Goal: Information Seeking & Learning: Learn about a topic

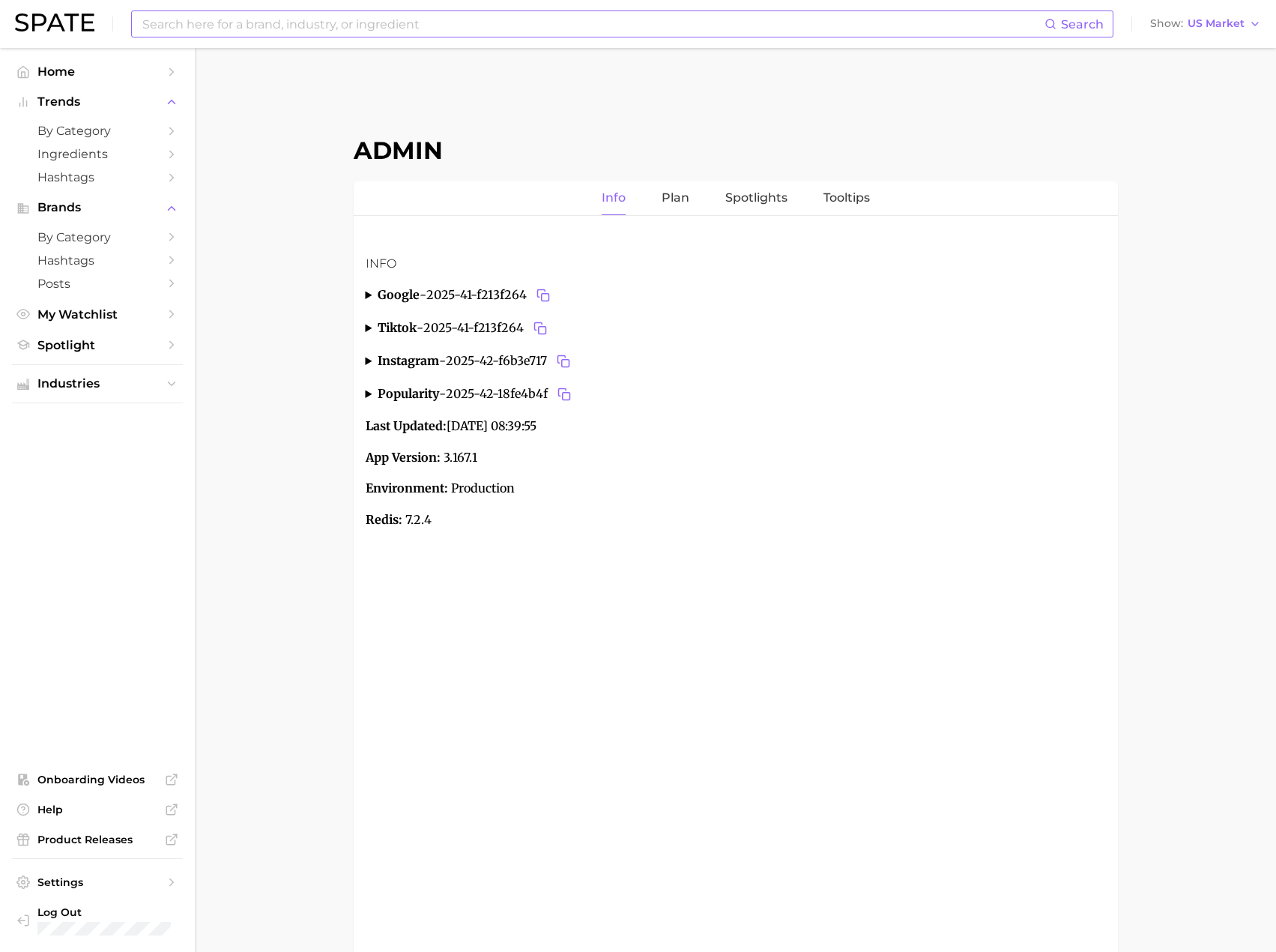
click at [366, 31] on input at bounding box center [592, 23] width 903 height 25
click at [354, 31] on input at bounding box center [592, 23] width 903 height 25
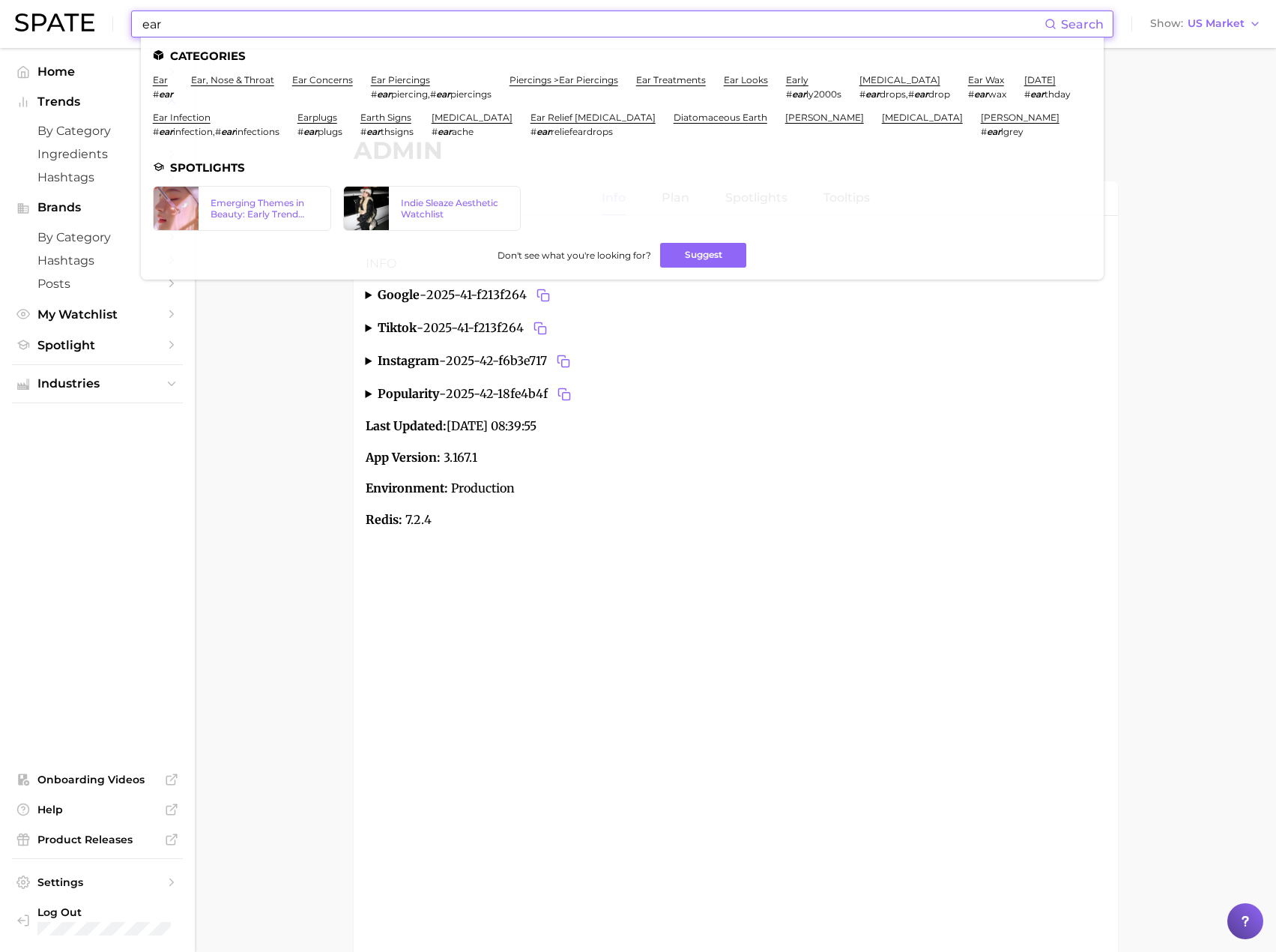
click at [171, 25] on input "ear" at bounding box center [592, 23] width 903 height 25
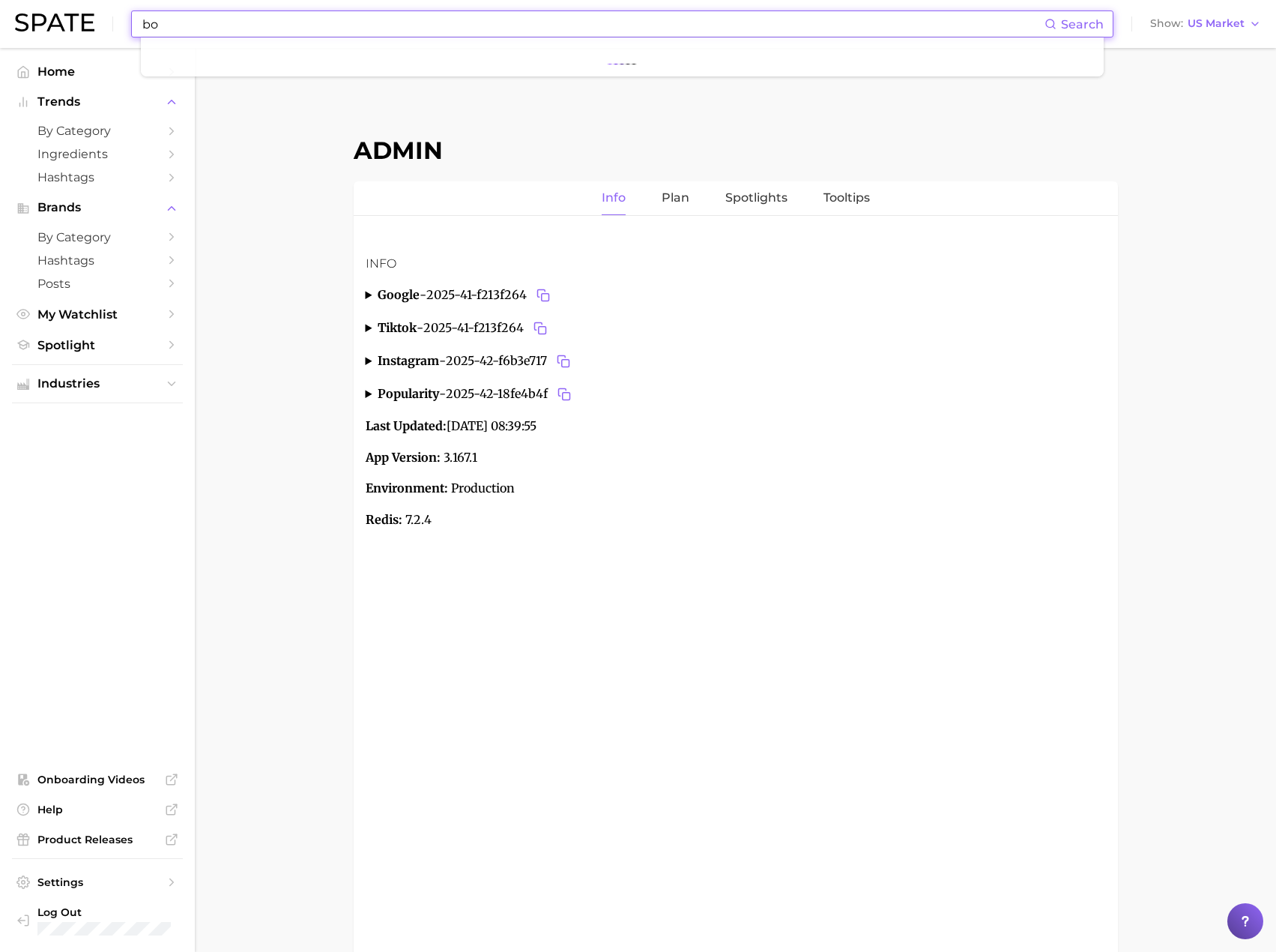
type input "b"
click at [171, 25] on input "bottle warmer" at bounding box center [592, 23] width 903 height 25
type input "b"
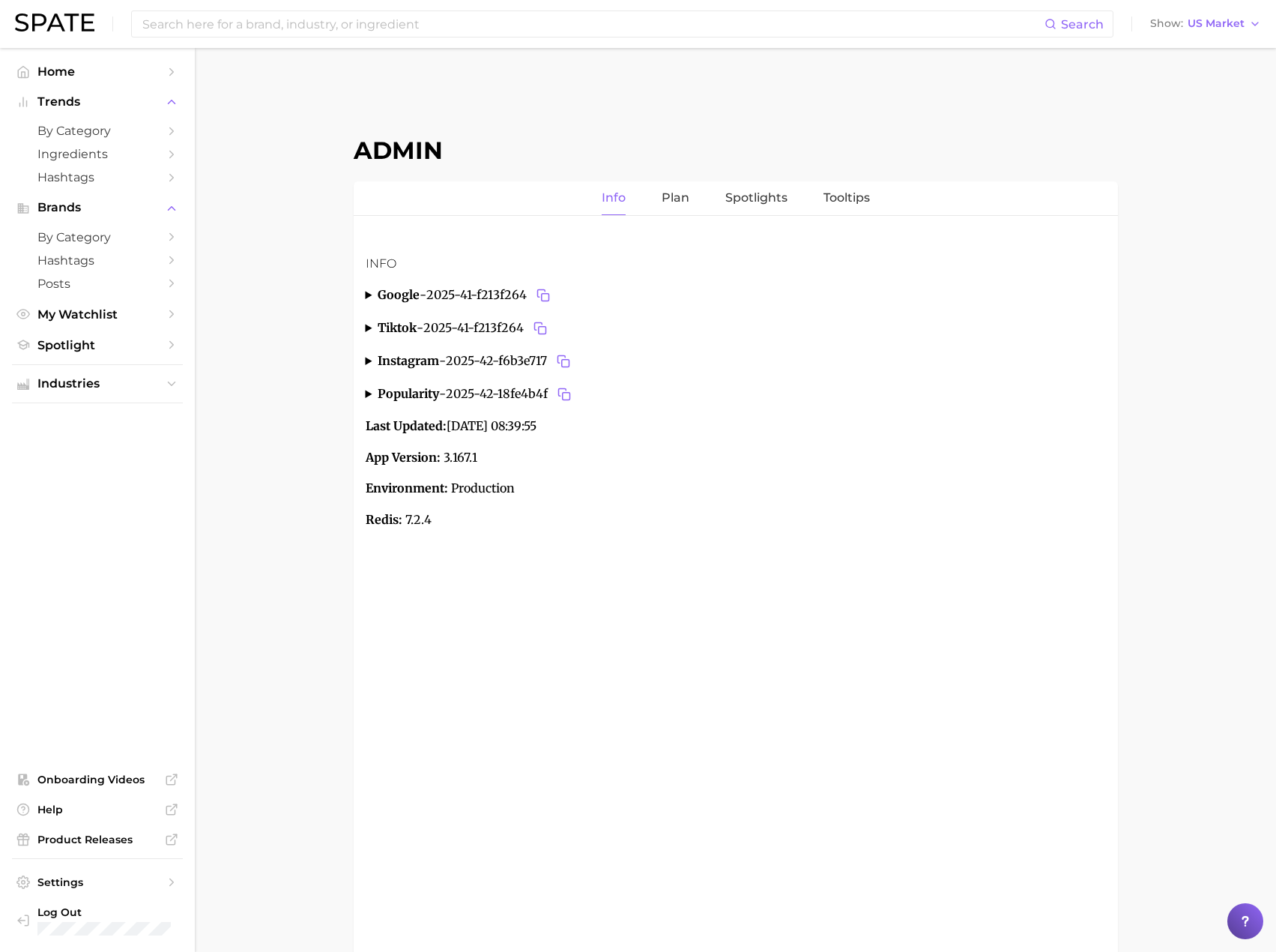
click at [937, 122] on div "Admin Info Plan Spotlights Tooltips Info google - 2025-41-f213f264 FR actual mo…" at bounding box center [735, 554] width 764 height 965
click at [696, 20] on input at bounding box center [592, 23] width 903 height 25
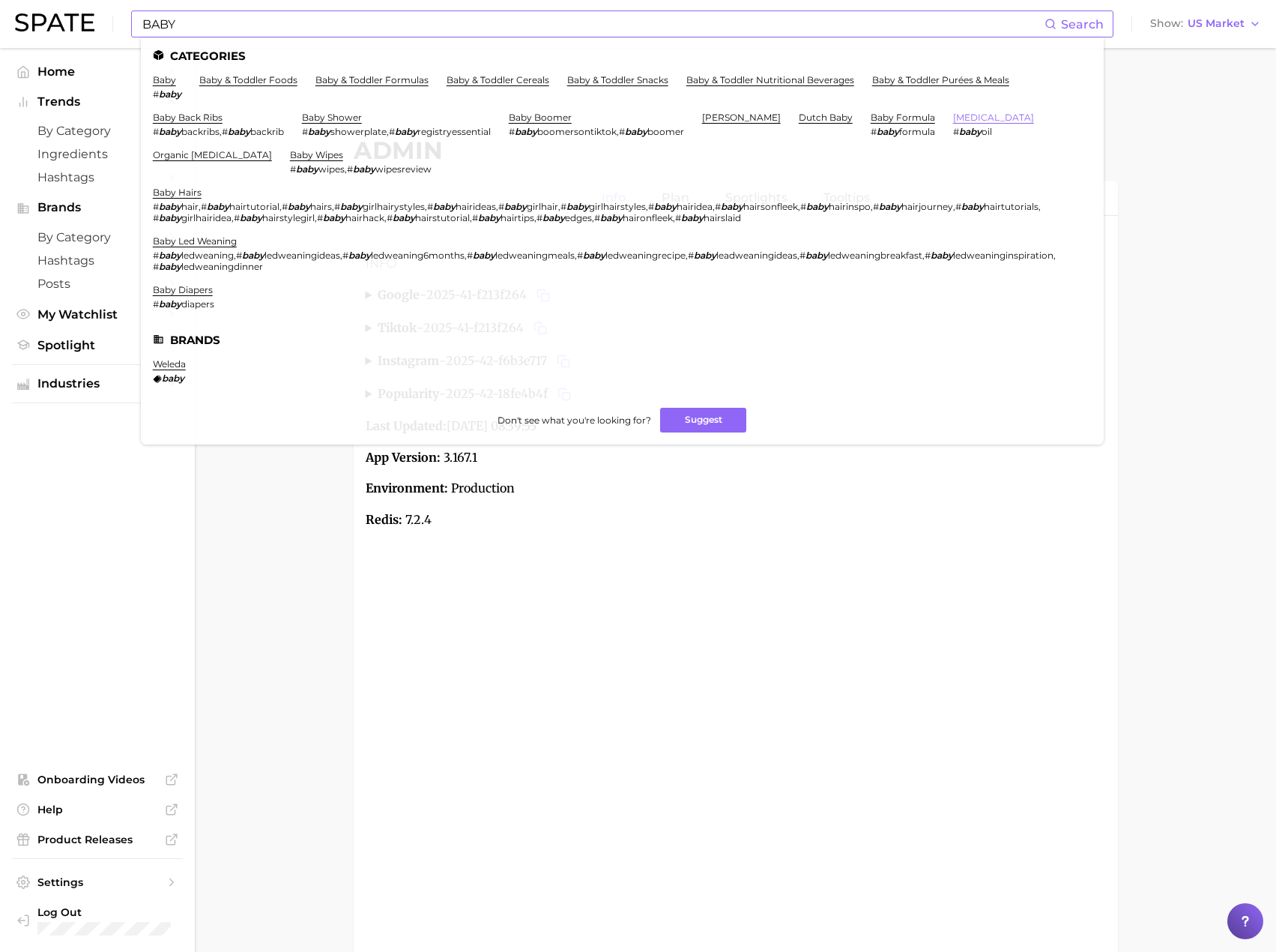
click at [954, 118] on link "[MEDICAL_DATA]" at bounding box center [994, 116] width 81 height 11
click at [225, 29] on input "BABY" at bounding box center [592, 23] width 903 height 25
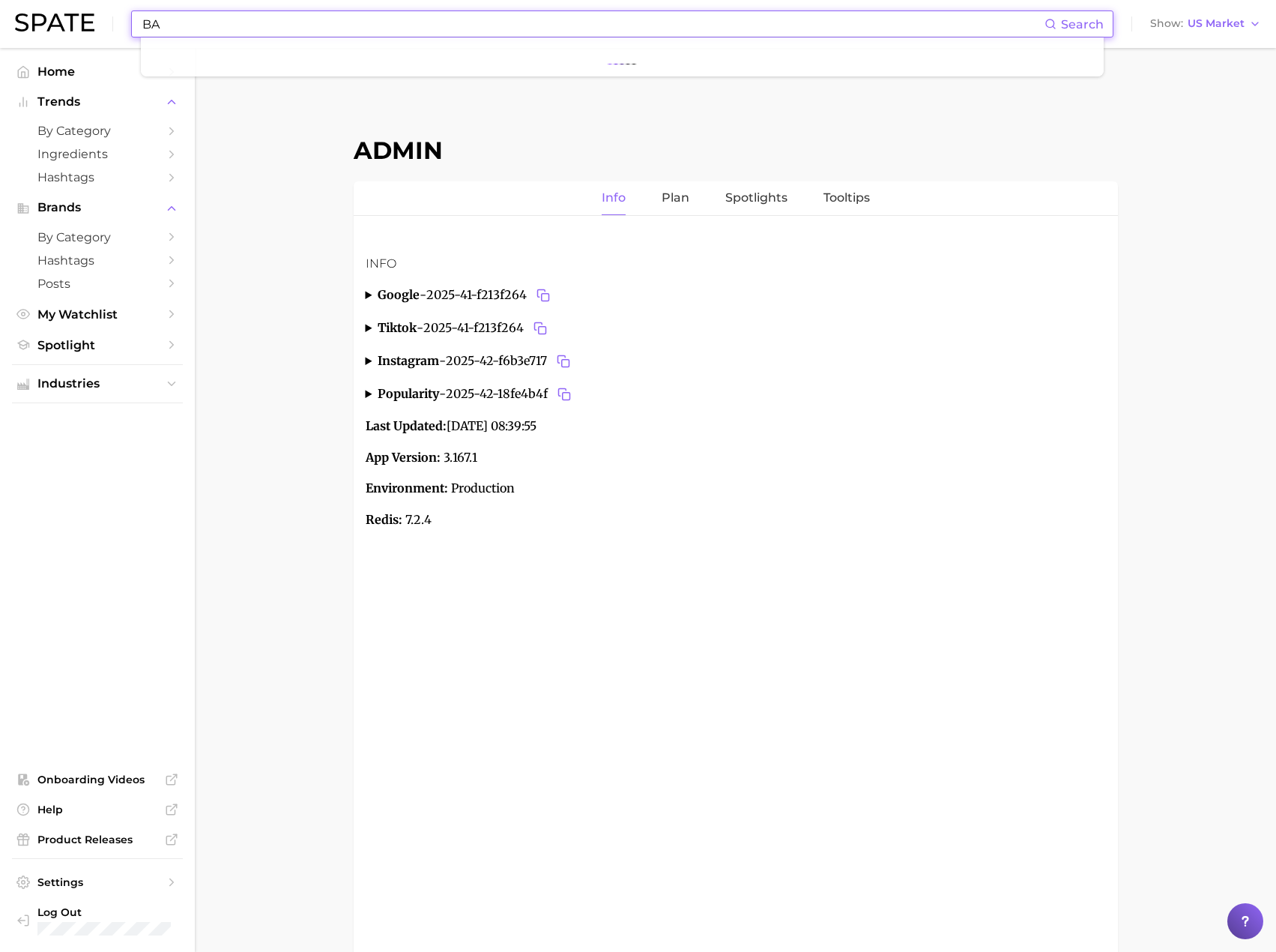
type input "B"
type input "baby"
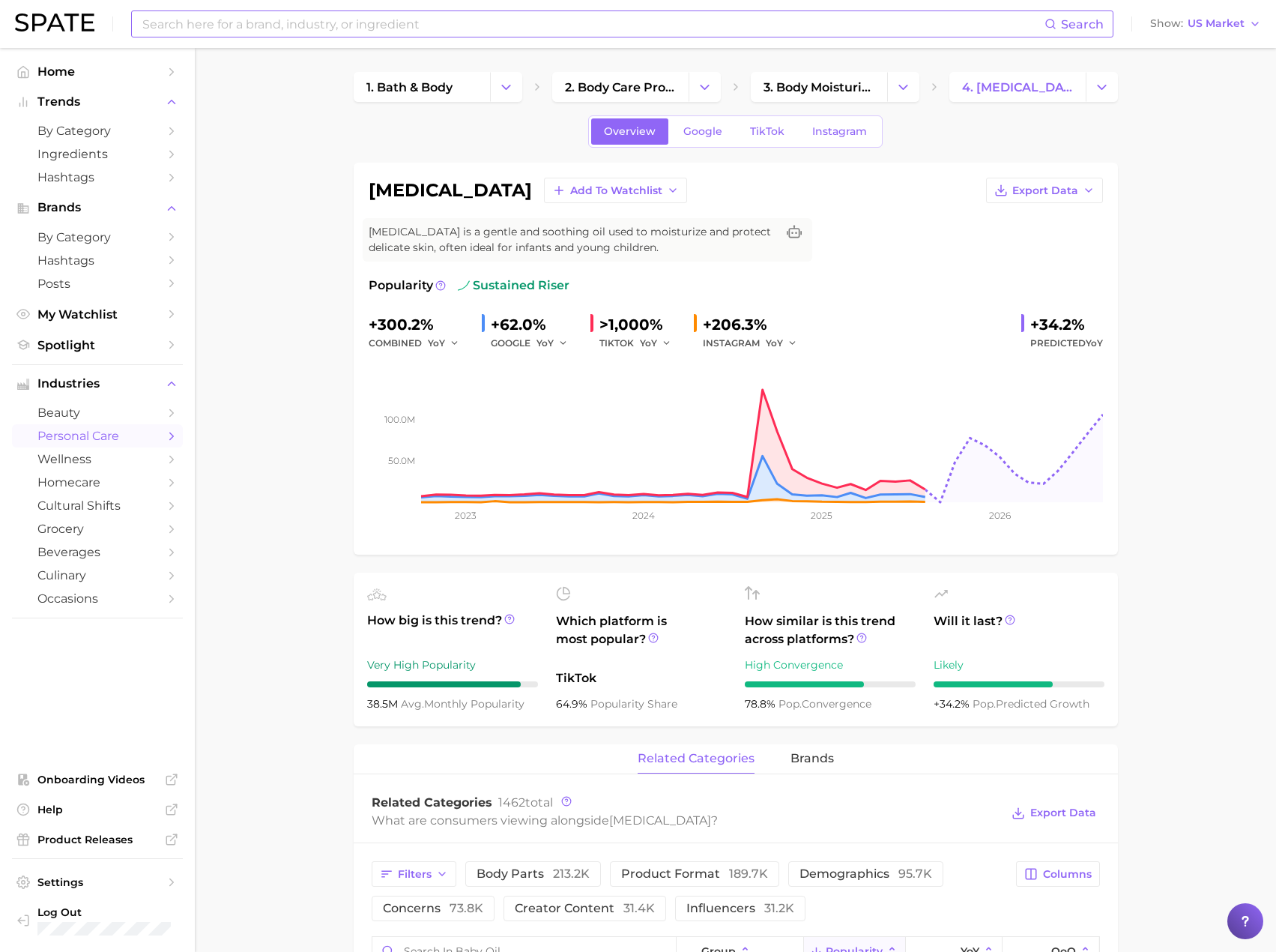
click at [167, 30] on input at bounding box center [592, 23] width 903 height 25
type input "B"
type input "baby"
click at [194, 25] on input "baby" at bounding box center [592, 23] width 903 height 25
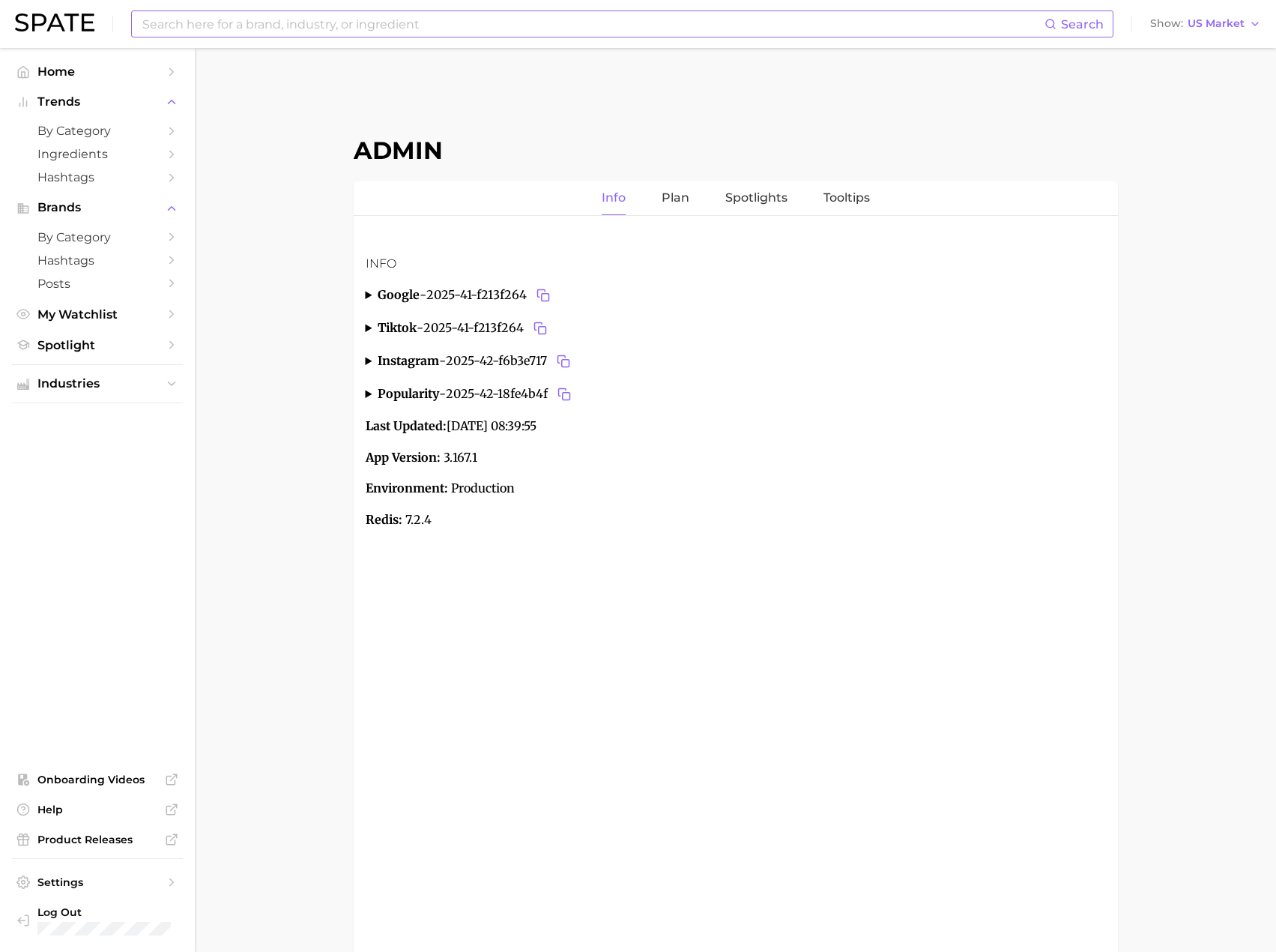
click at [296, 32] on input at bounding box center [592, 23] width 903 height 25
type input "baby"
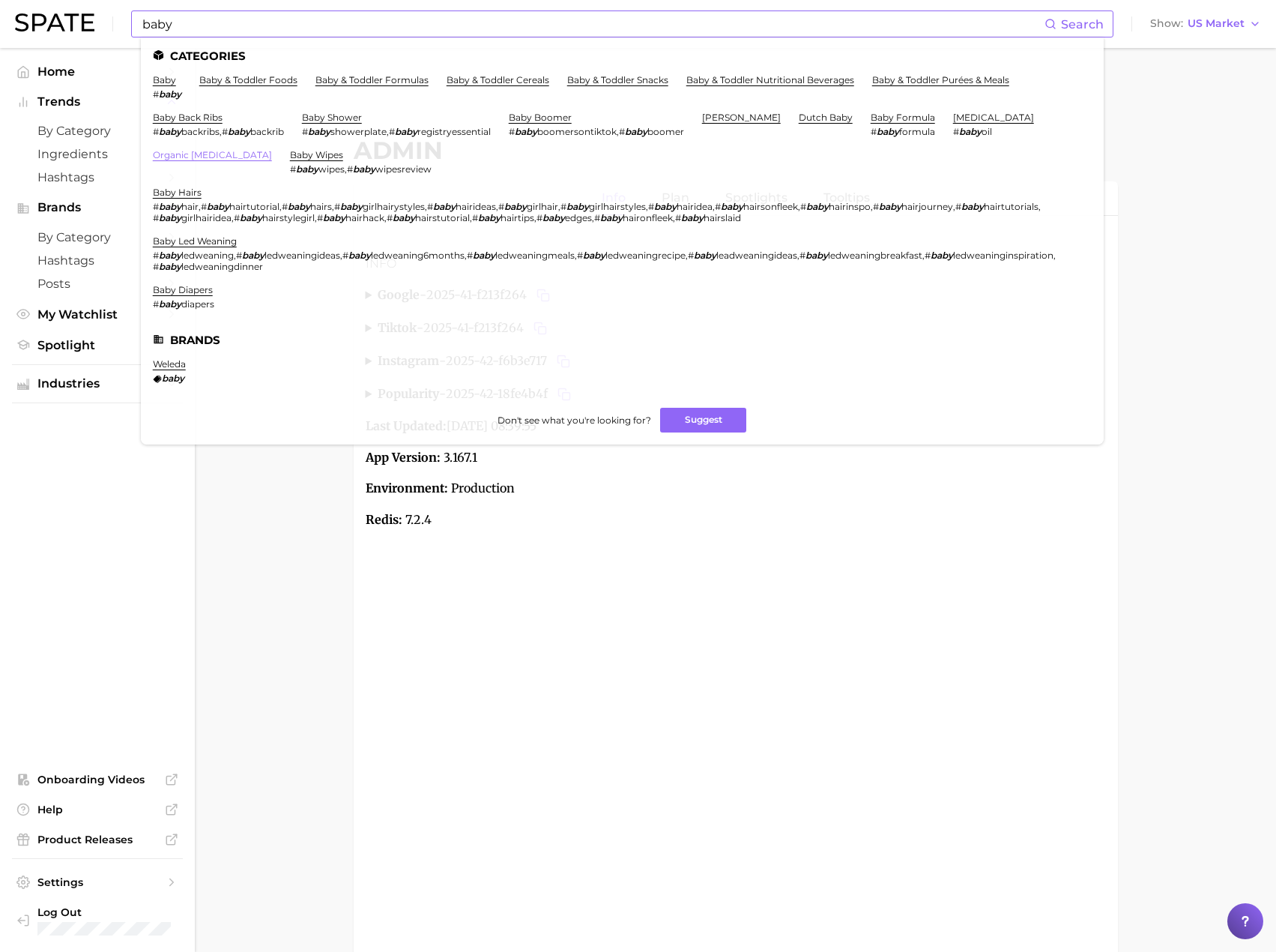
click at [272, 149] on link "organic baby oil" at bounding box center [213, 154] width 119 height 11
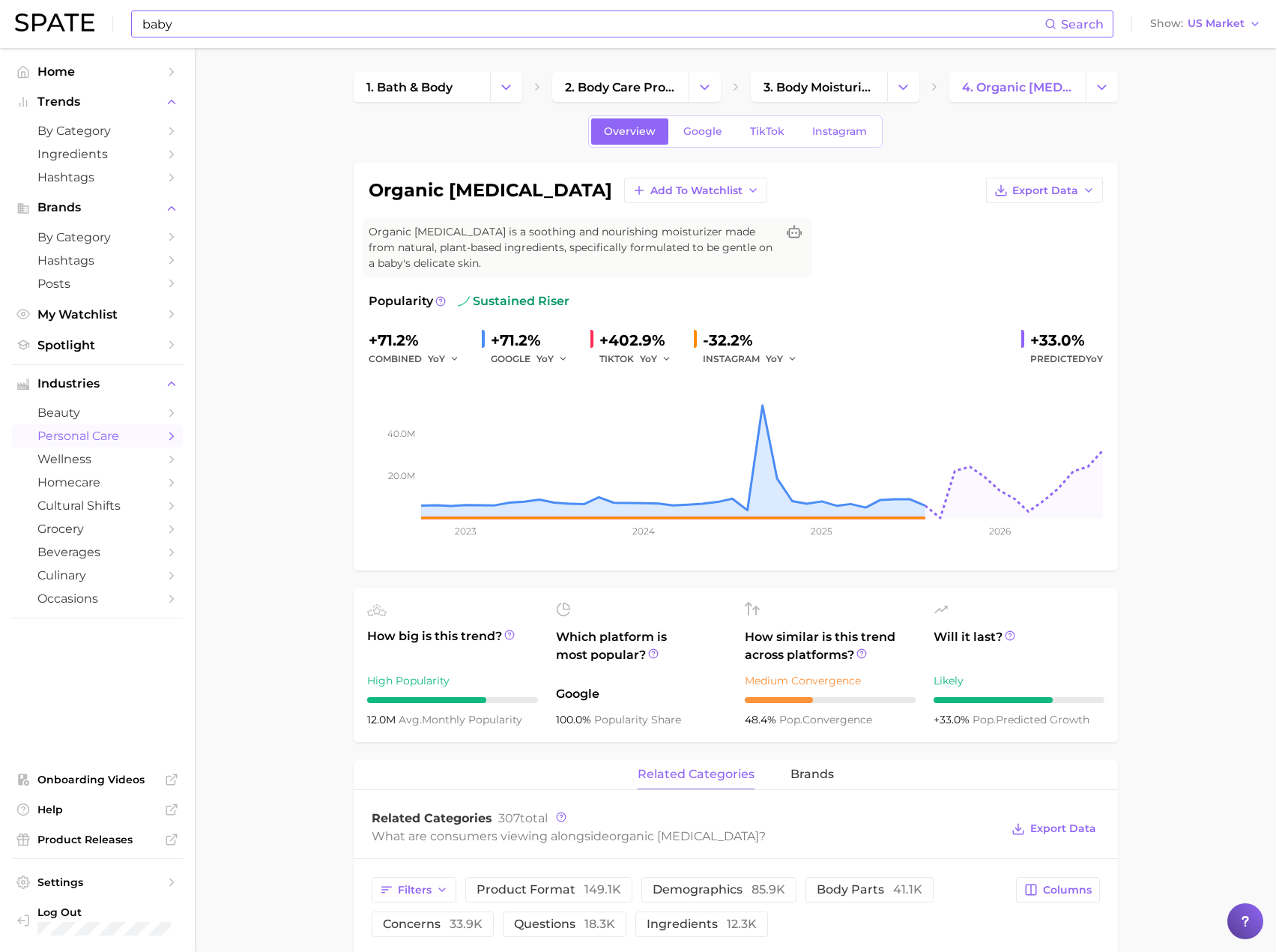
click at [224, 26] on input "baby" at bounding box center [592, 23] width 903 height 25
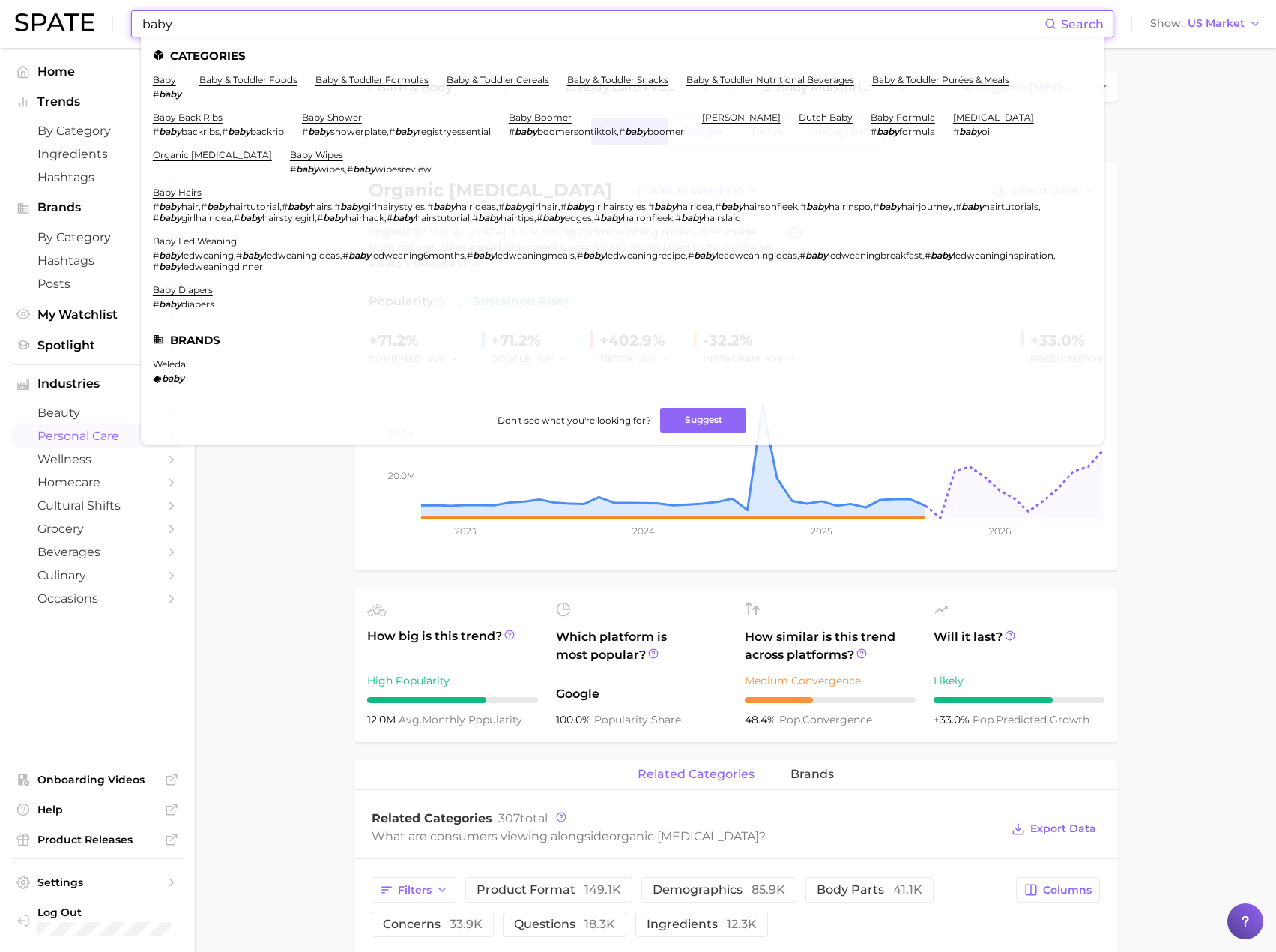
click at [224, 26] on input "baby" at bounding box center [592, 23] width 903 height 25
paste input "#miutine"
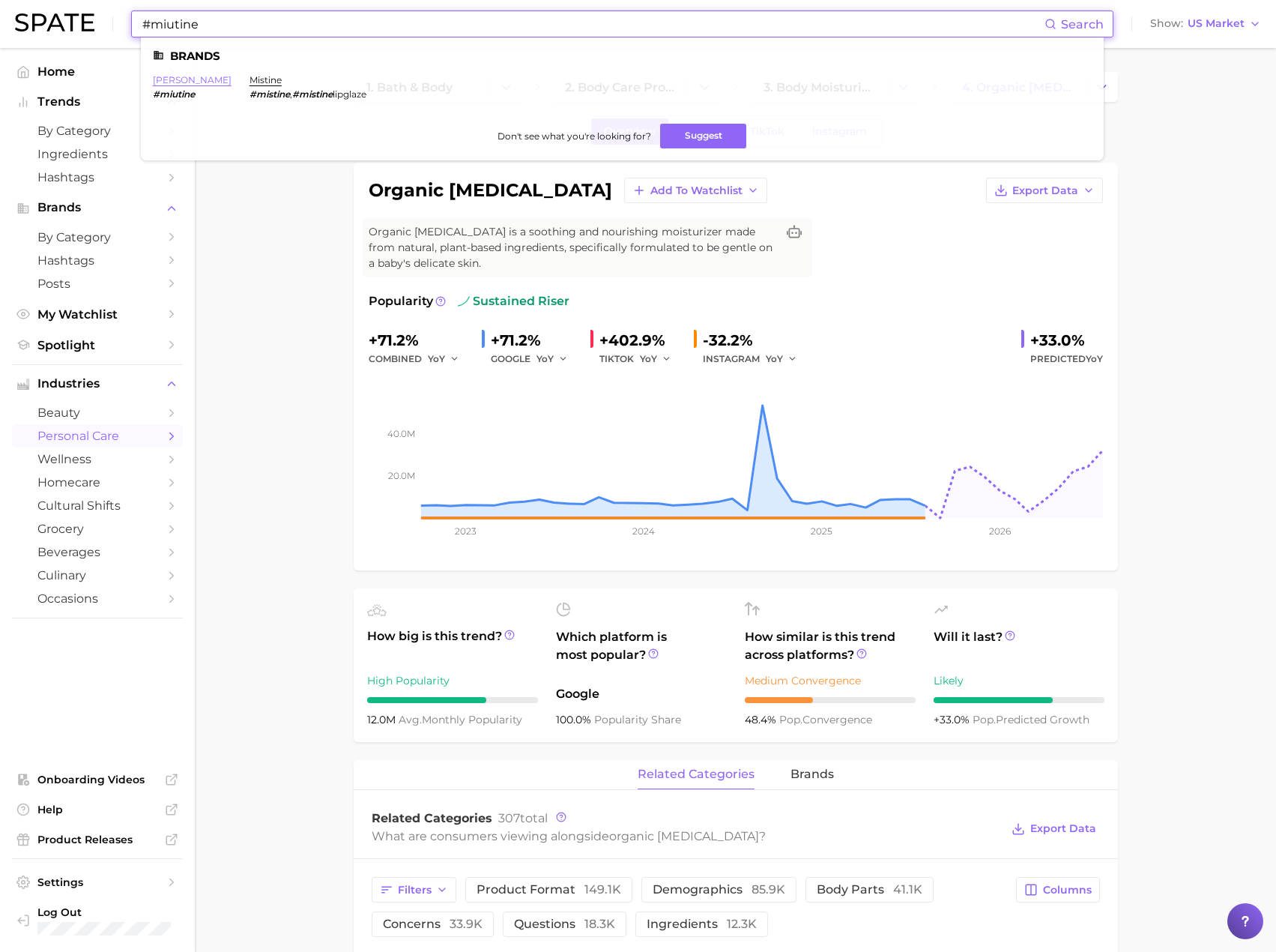
type input "#miutine"
click at [179, 78] on link "miu miu" at bounding box center [193, 80] width 79 height 11
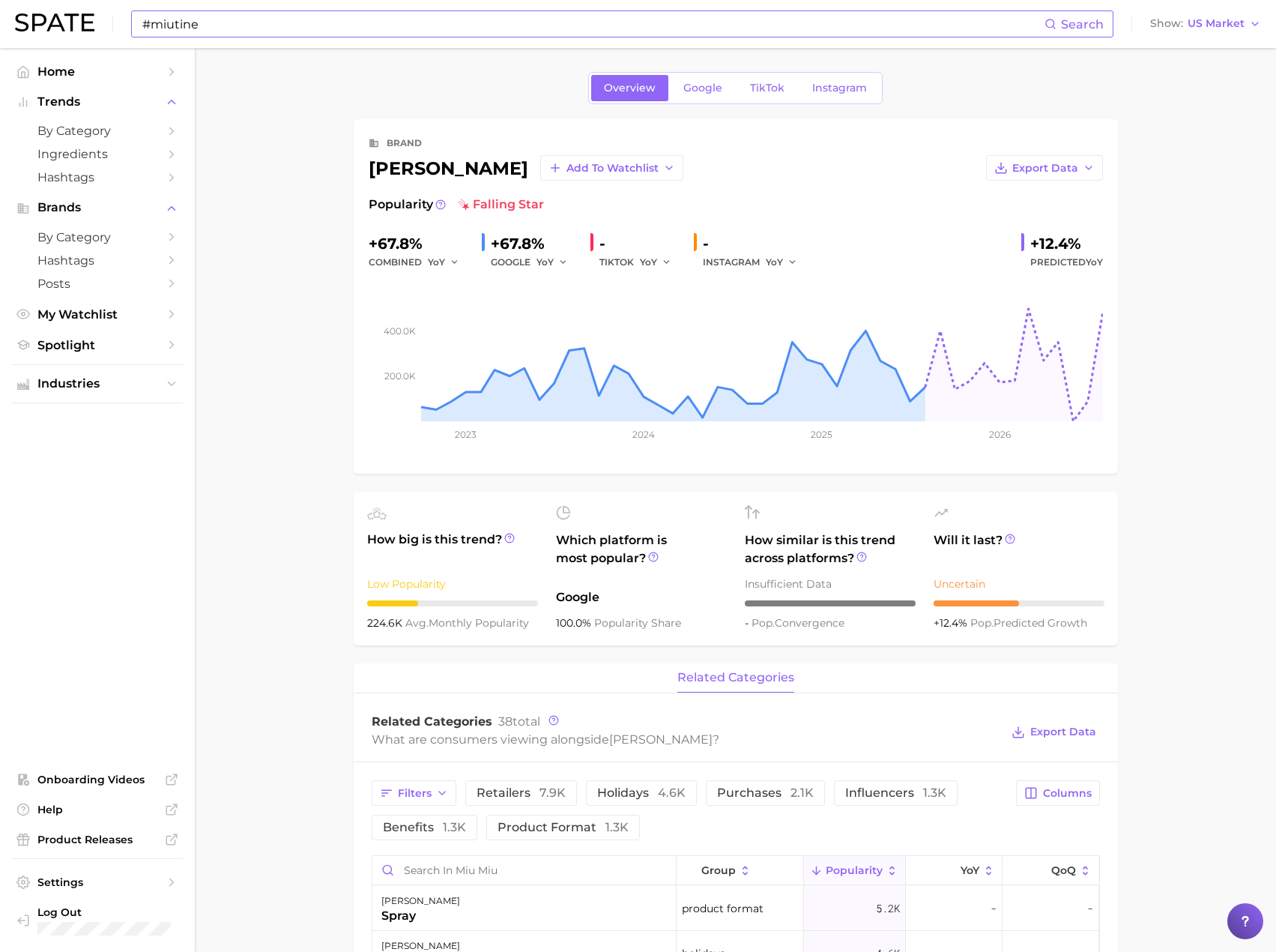
click at [201, 32] on input "#miutine" at bounding box center [592, 23] width 903 height 25
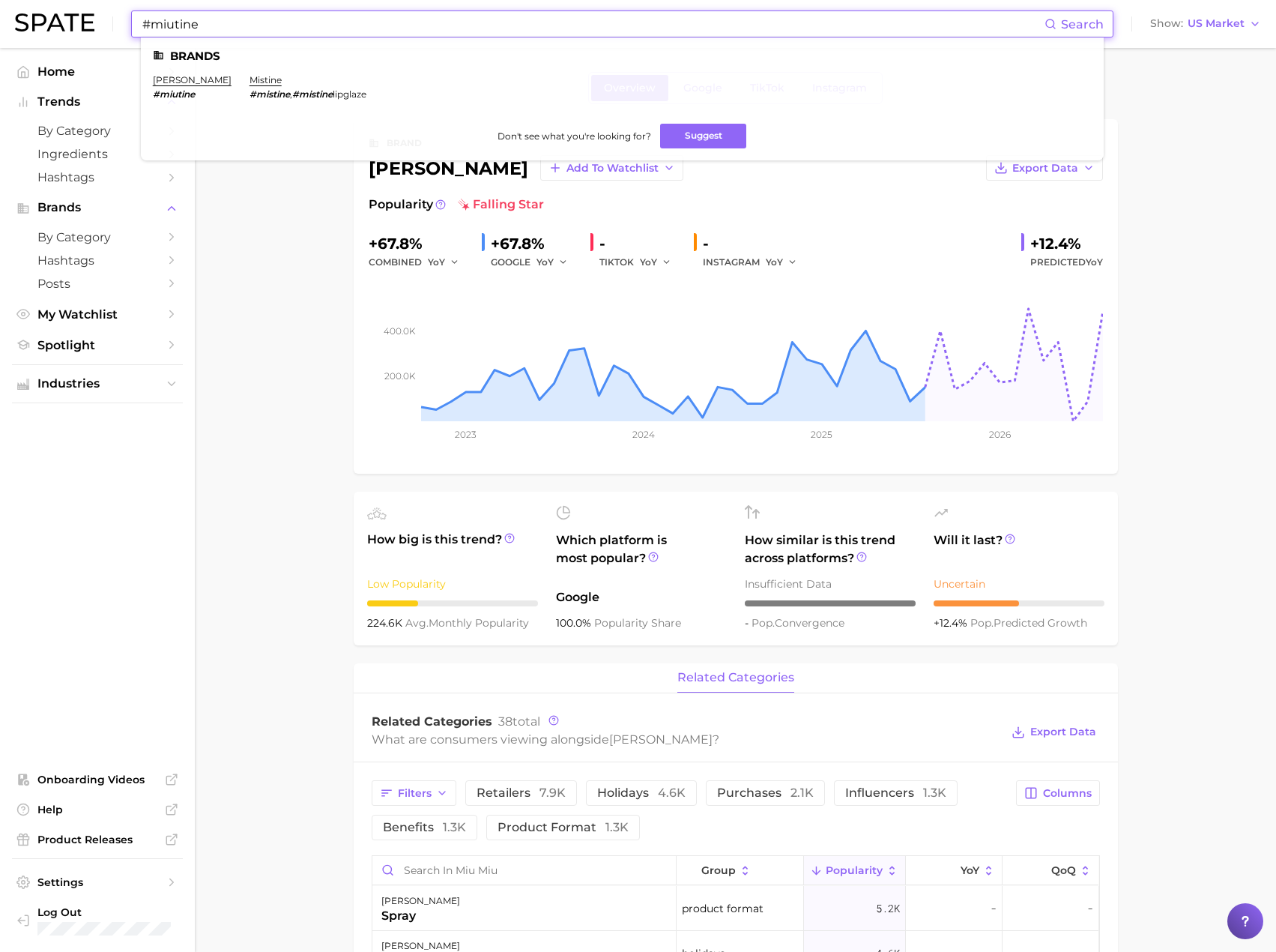
click at [201, 32] on input "#miutine" at bounding box center [592, 23] width 903 height 25
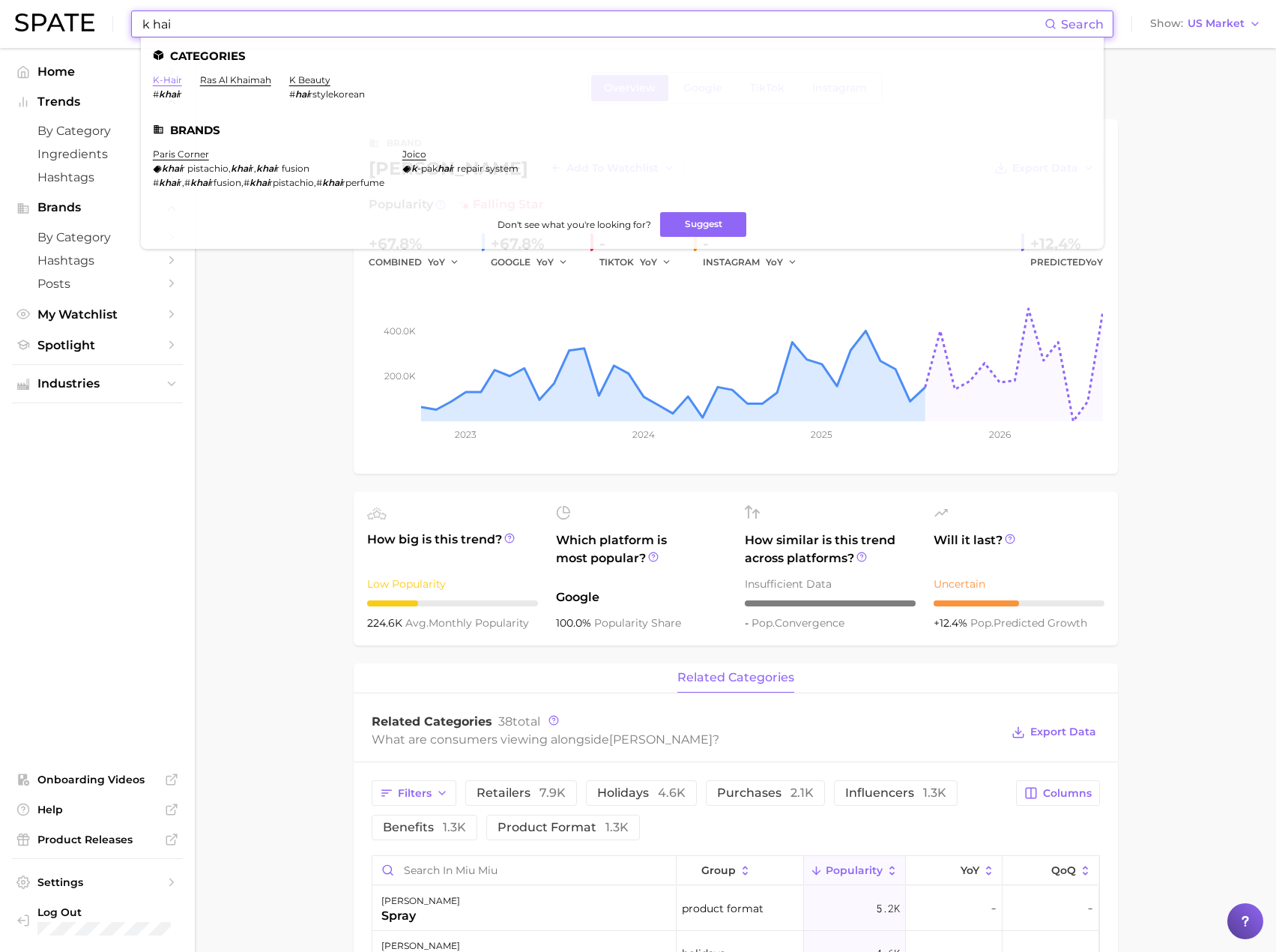
type input "k hai"
click at [158, 76] on link "k-hair" at bounding box center [167, 80] width 29 height 11
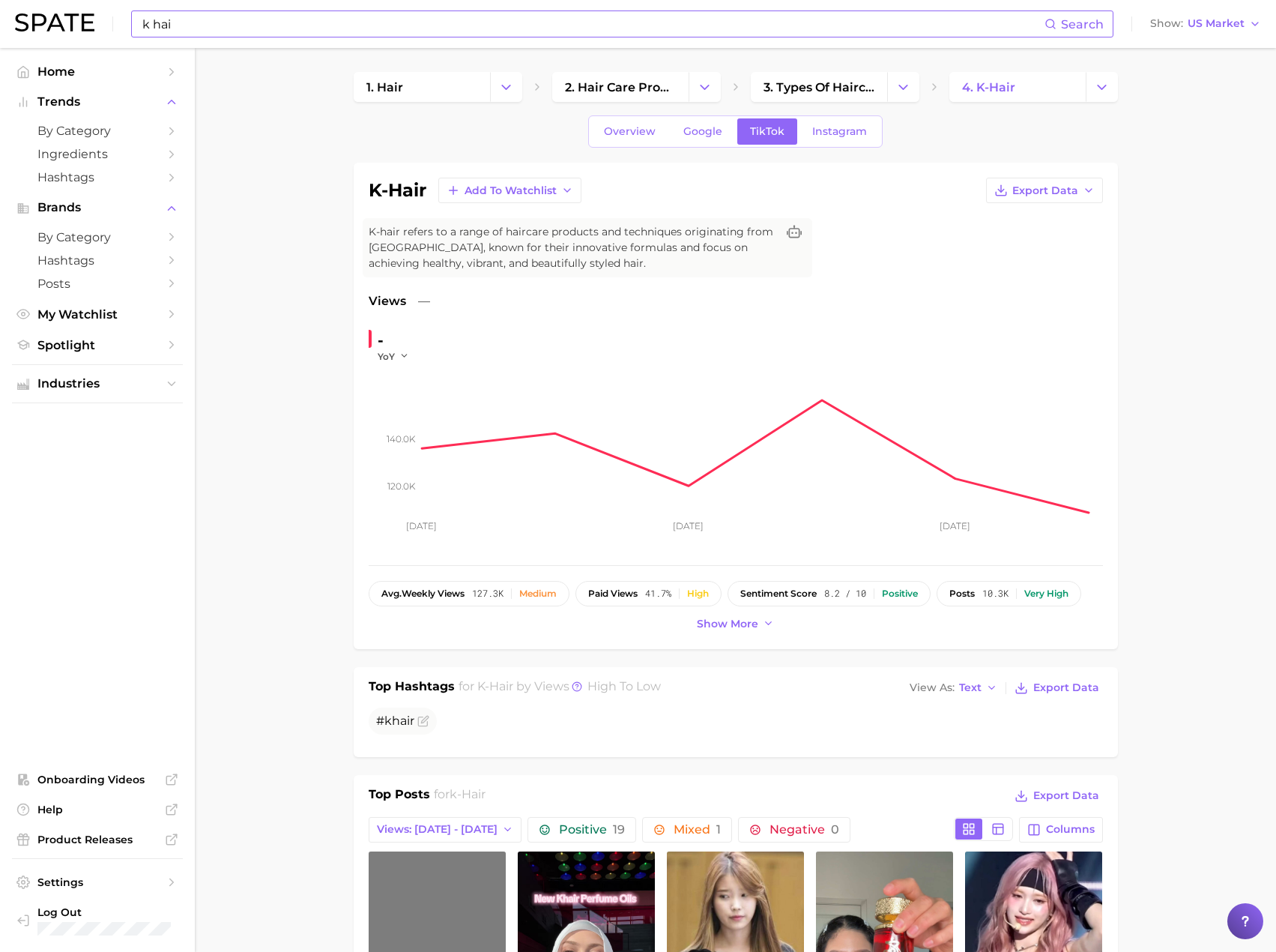
click at [210, 17] on input "k hai" at bounding box center [592, 23] width 903 height 25
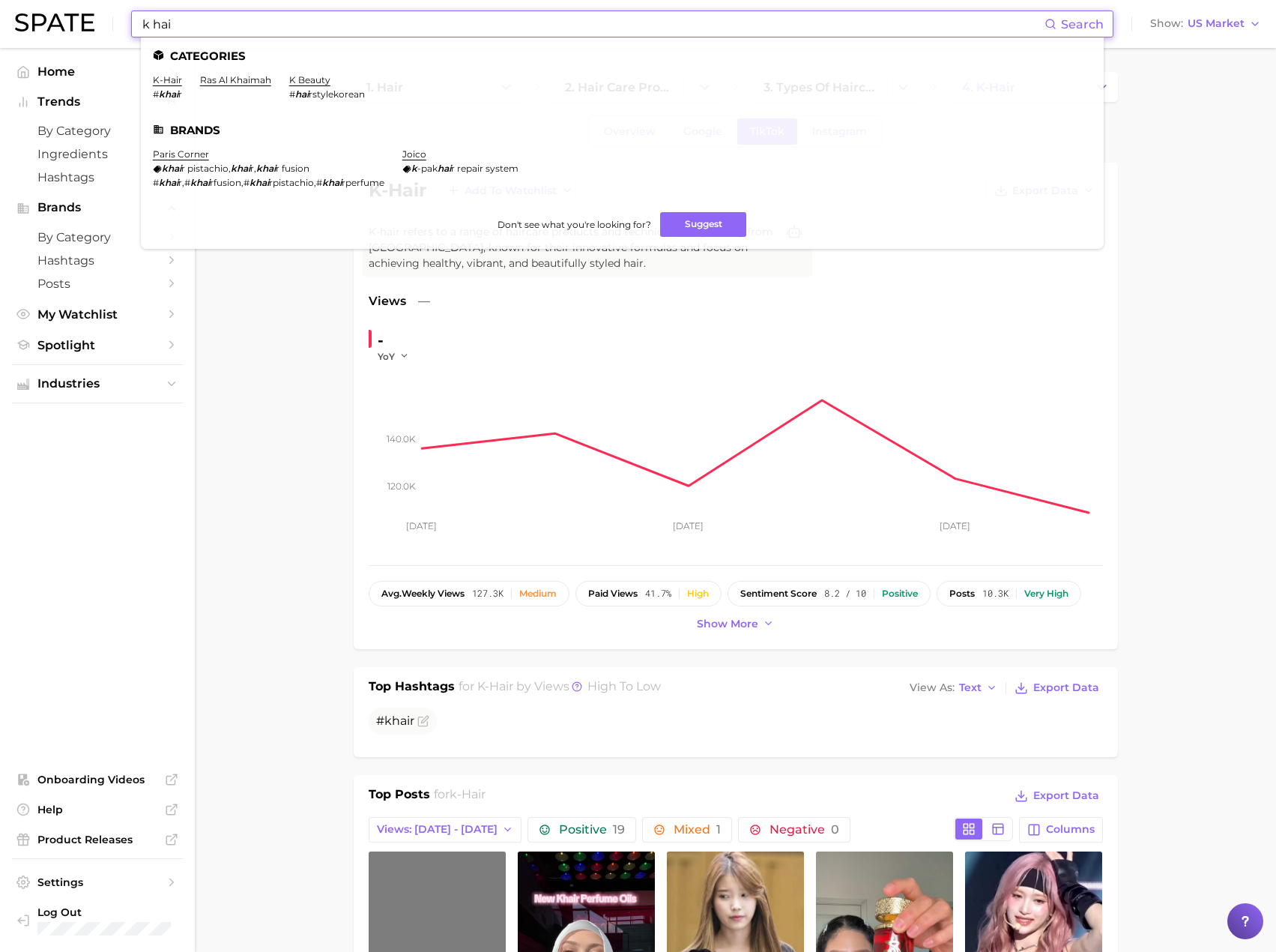
click at [210, 17] on input "k hai" at bounding box center [592, 23] width 903 height 25
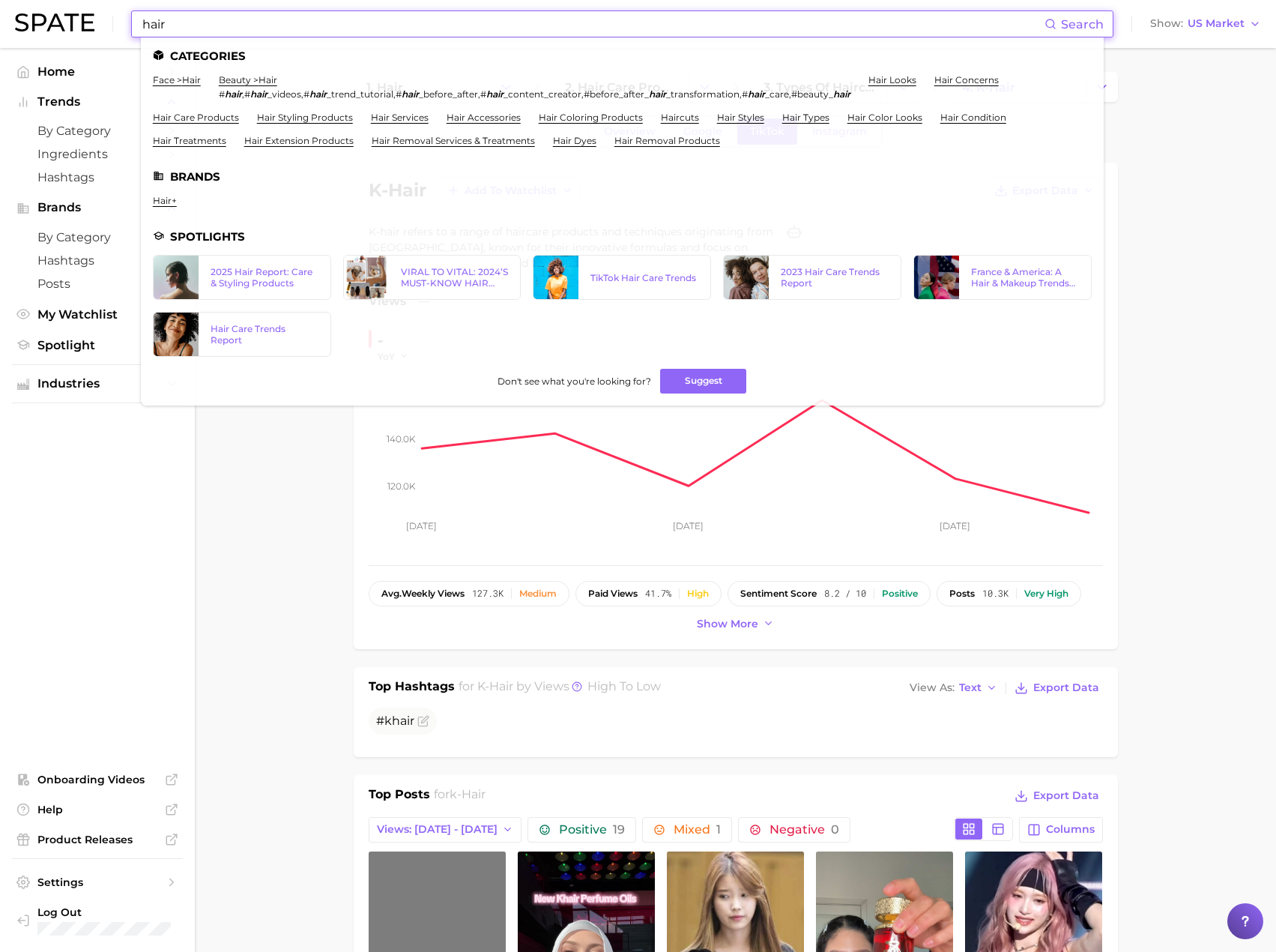
click at [183, 30] on input "hair" at bounding box center [592, 23] width 903 height 25
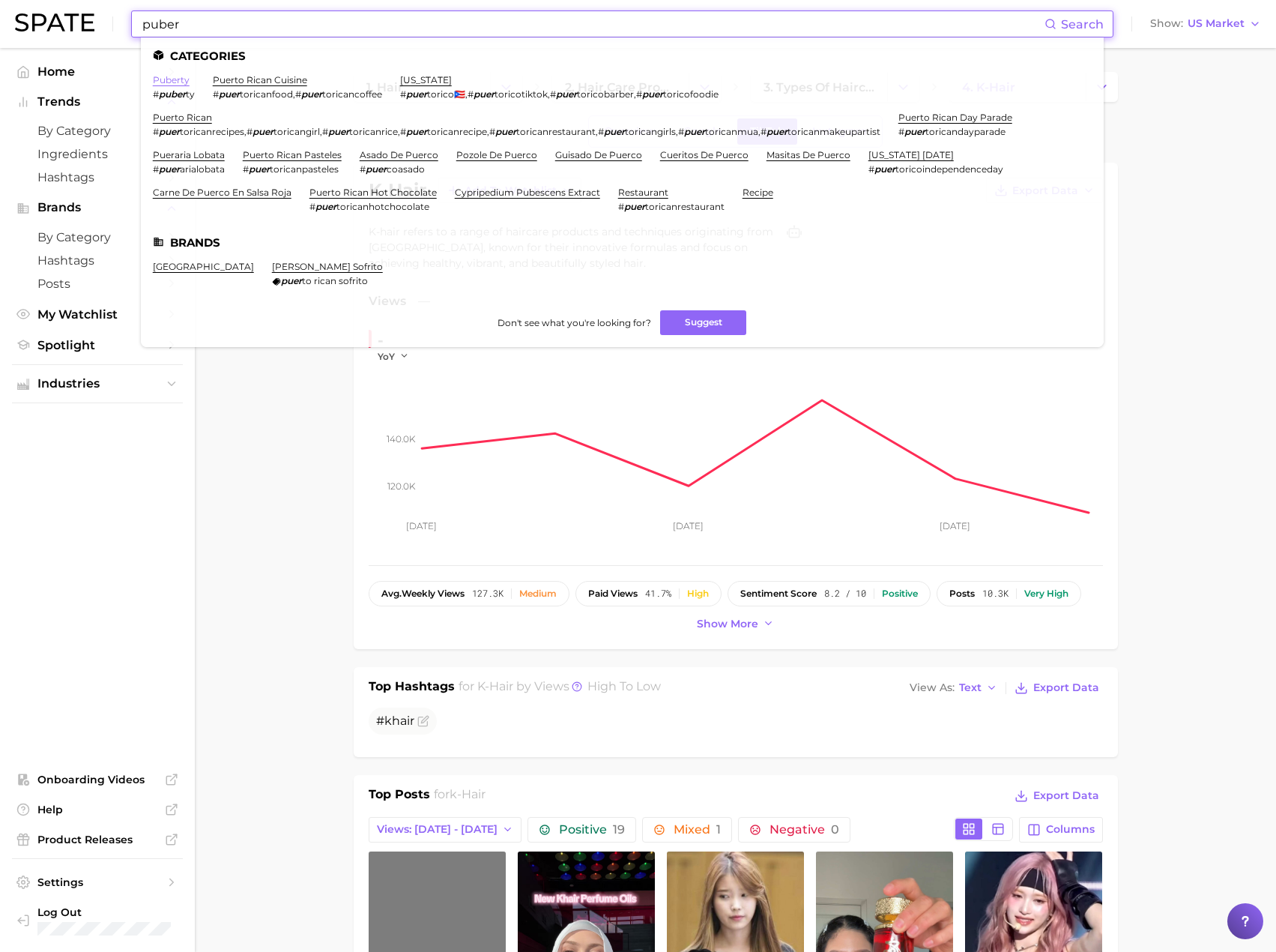
click at [176, 80] on link "puberty" at bounding box center [172, 80] width 37 height 11
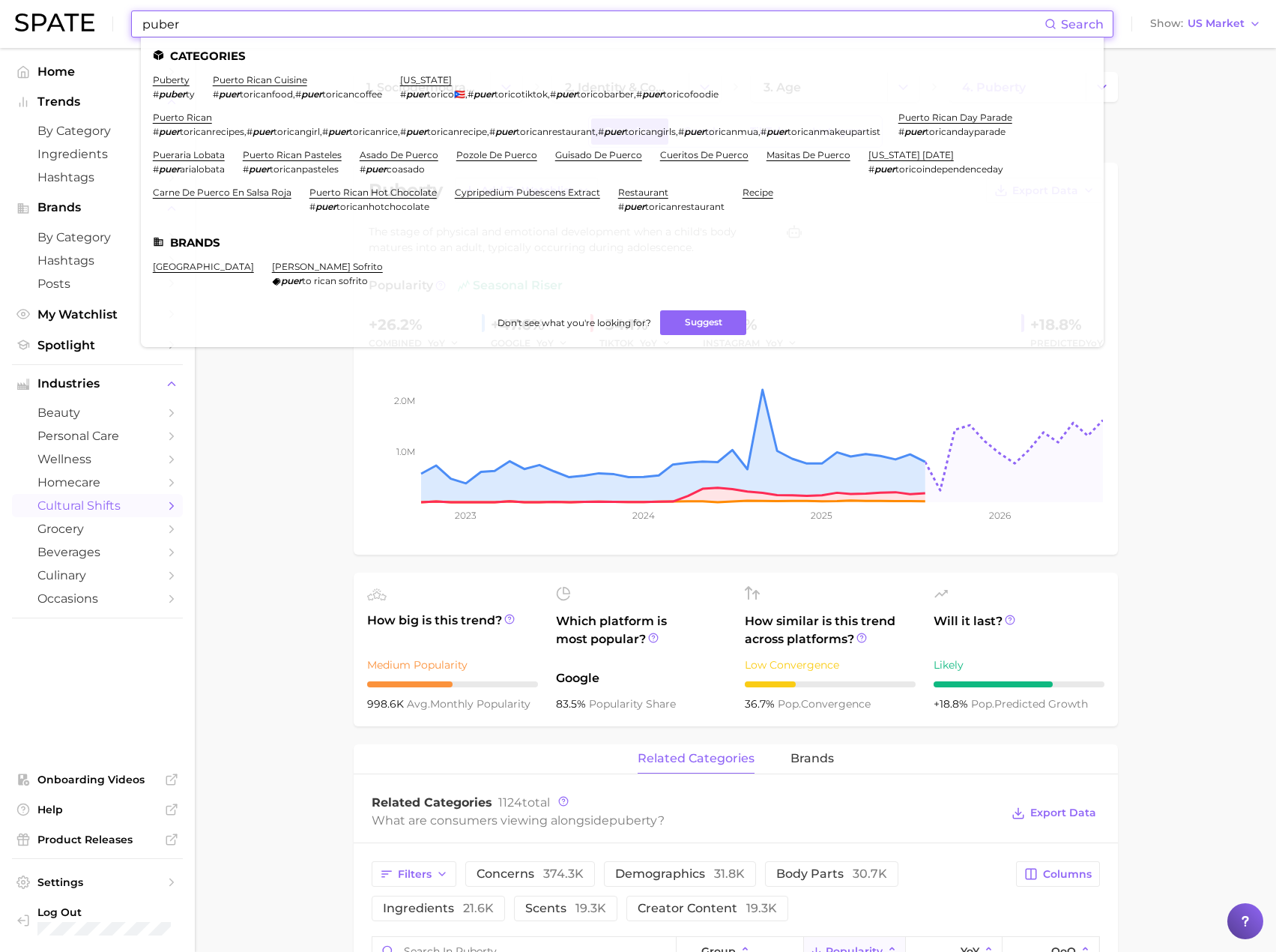
click at [389, 28] on input "puber" at bounding box center [592, 23] width 903 height 25
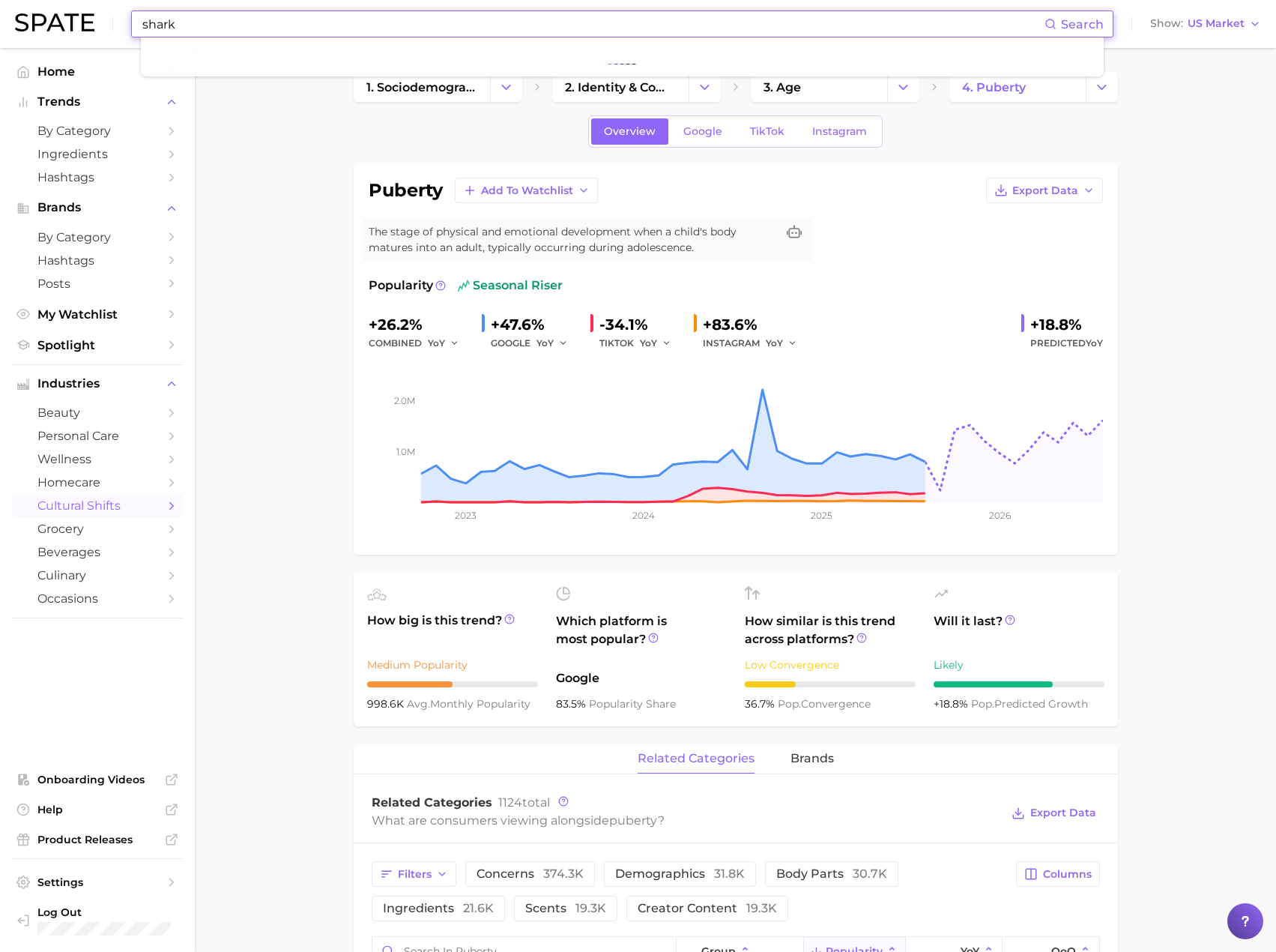
type input "shark"
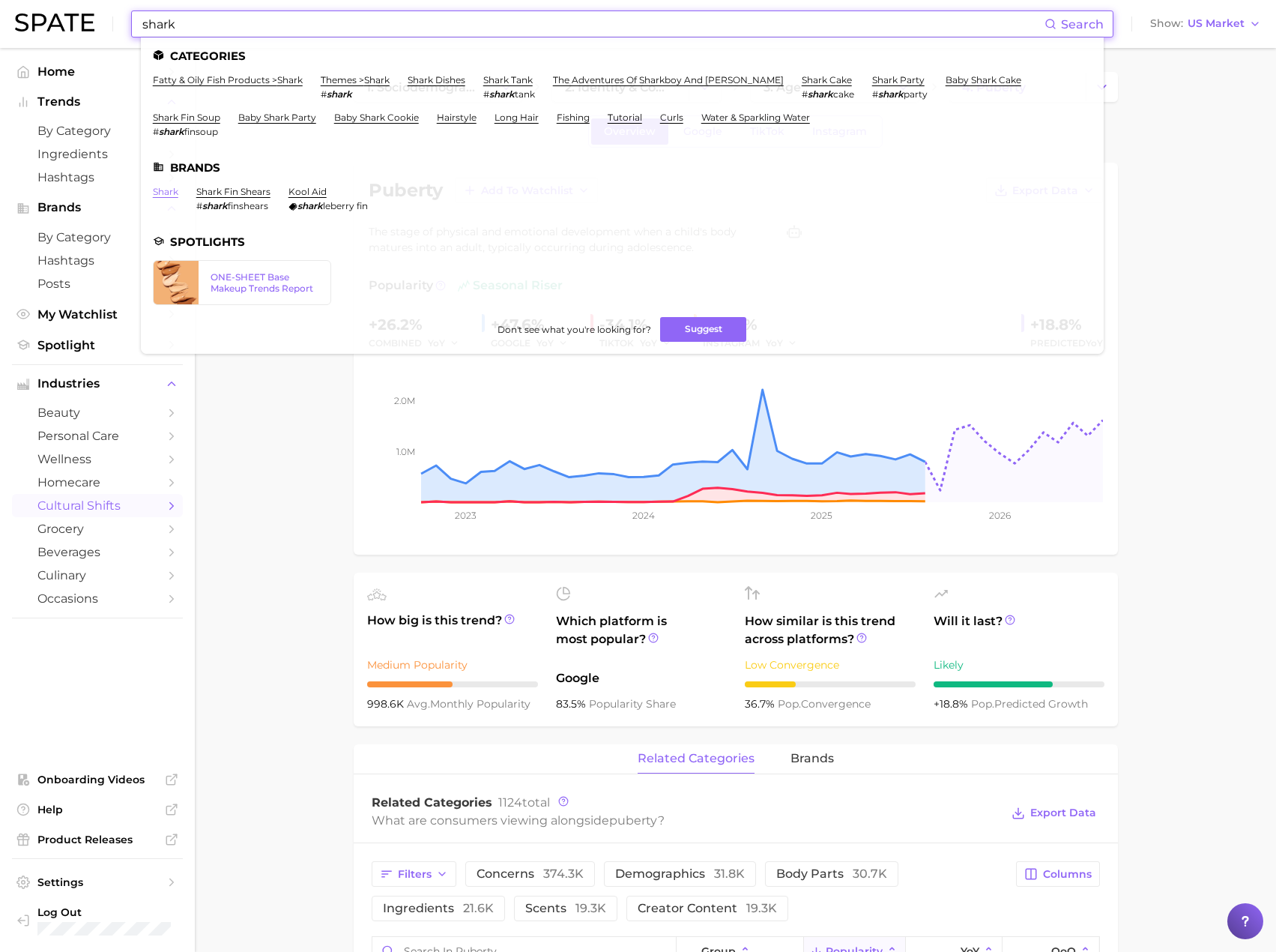
click at [164, 189] on link "shark" at bounding box center [166, 191] width 25 height 11
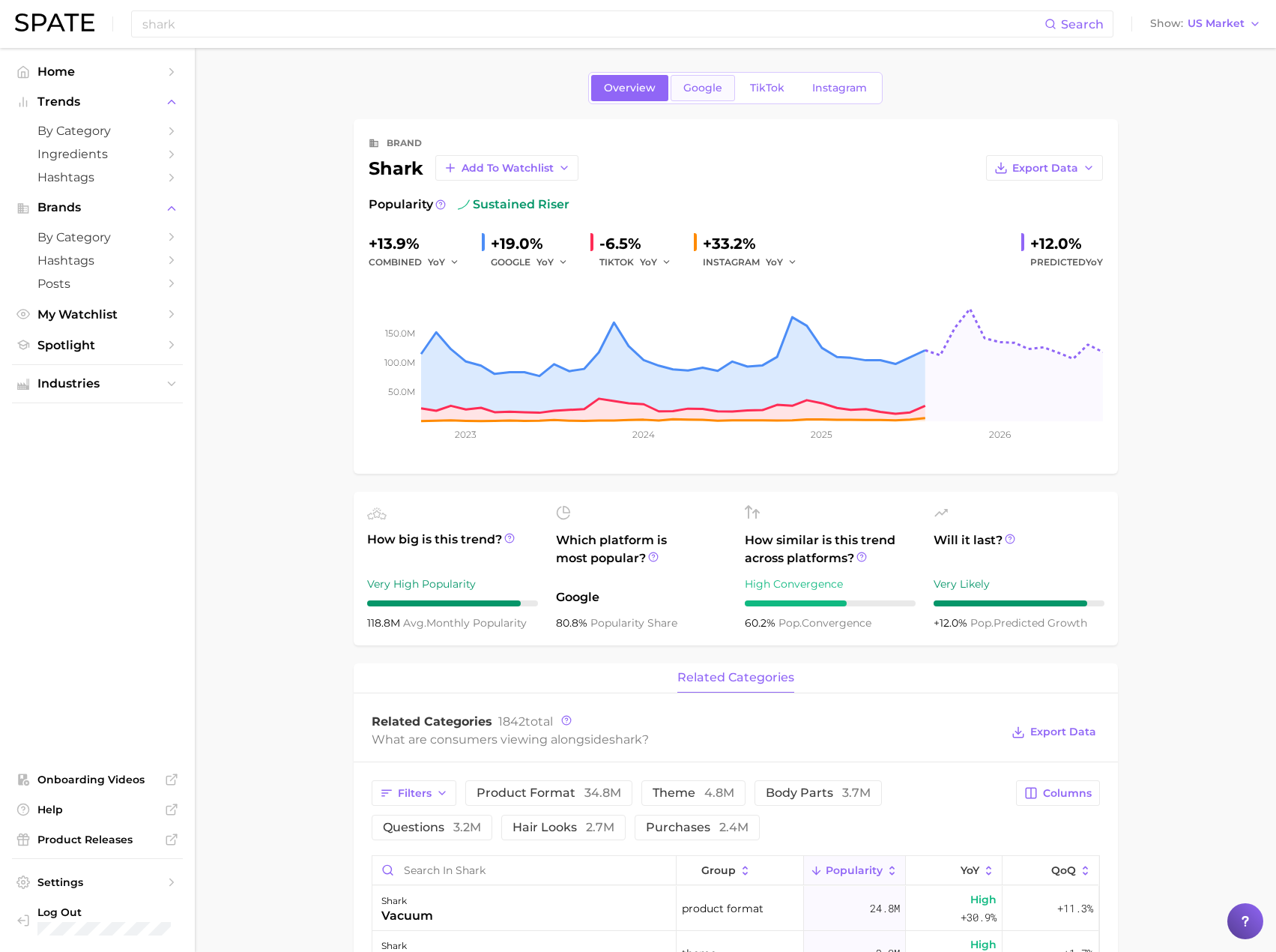
click at [714, 82] on span "Google" at bounding box center [702, 88] width 39 height 13
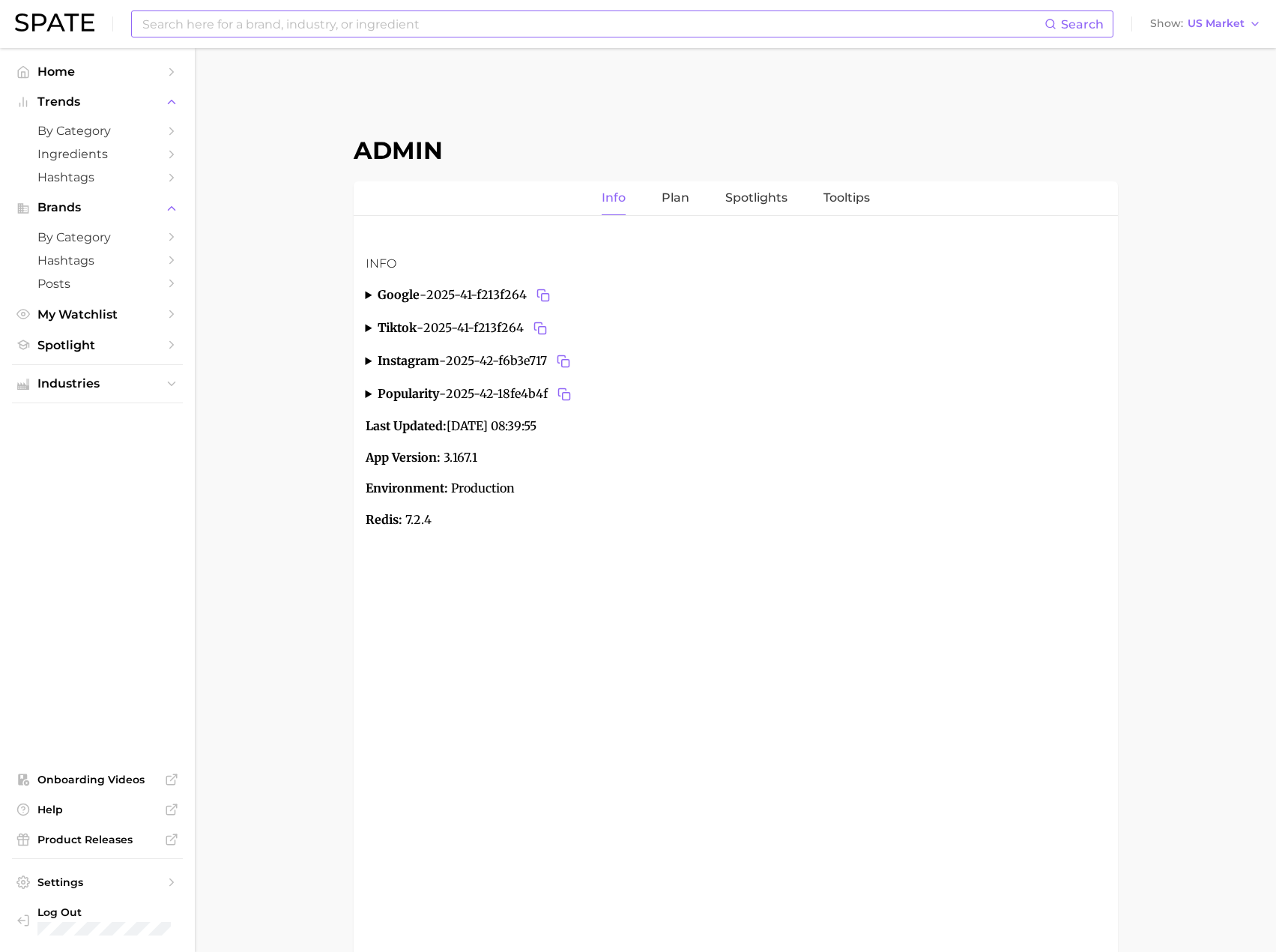
click at [377, 23] on input at bounding box center [592, 23] width 903 height 25
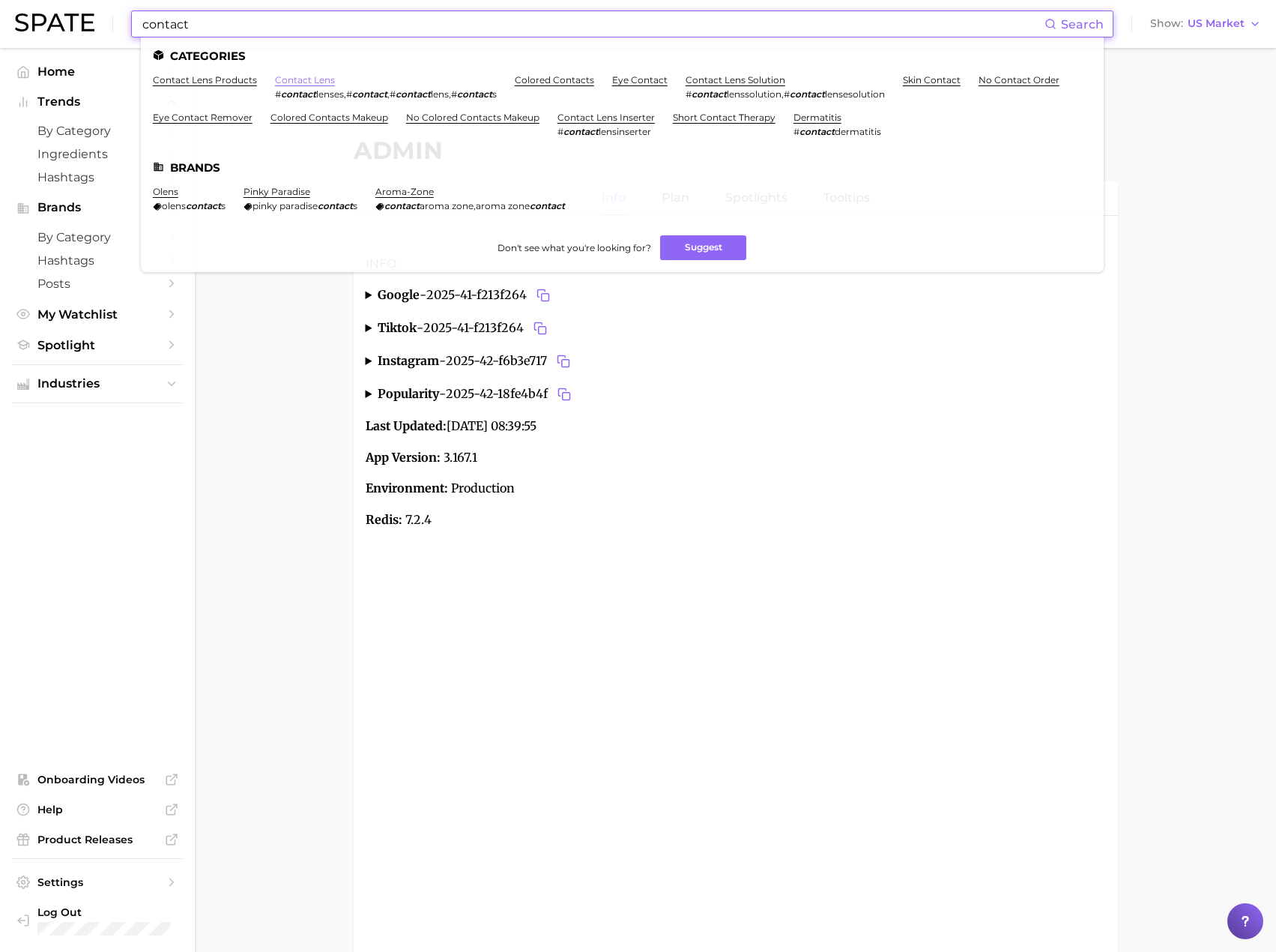
type input "contact"
click at [298, 78] on link "contact lens" at bounding box center [305, 80] width 60 height 11
